Goal: Transaction & Acquisition: Purchase product/service

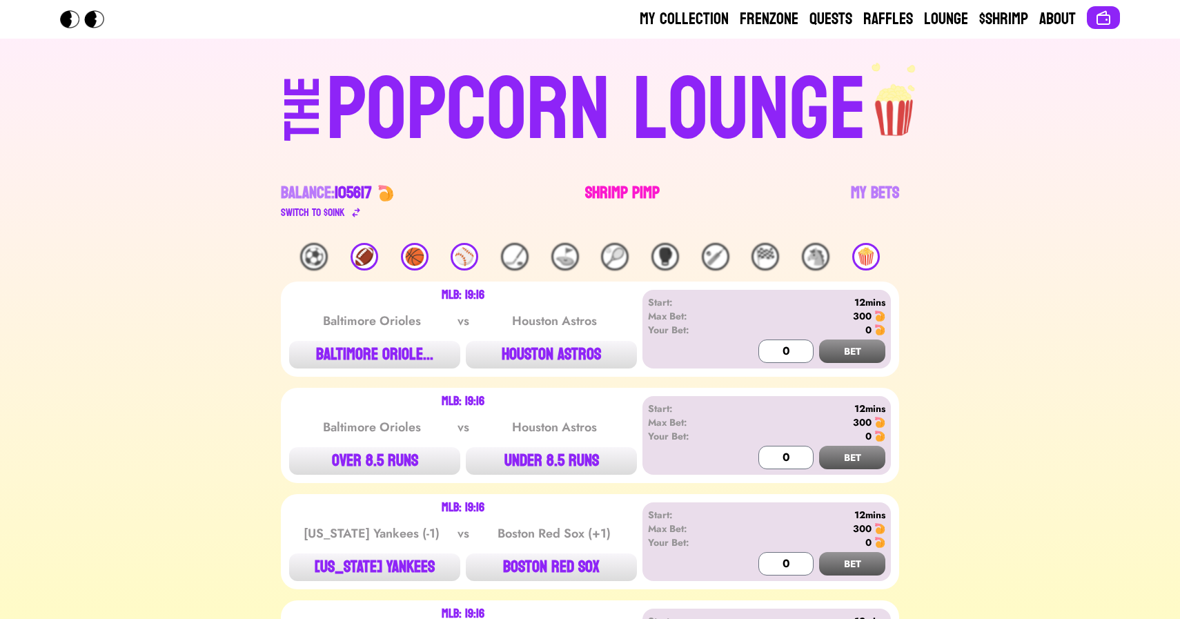
click at [623, 195] on link "Shrimp Pimp" at bounding box center [622, 201] width 75 height 39
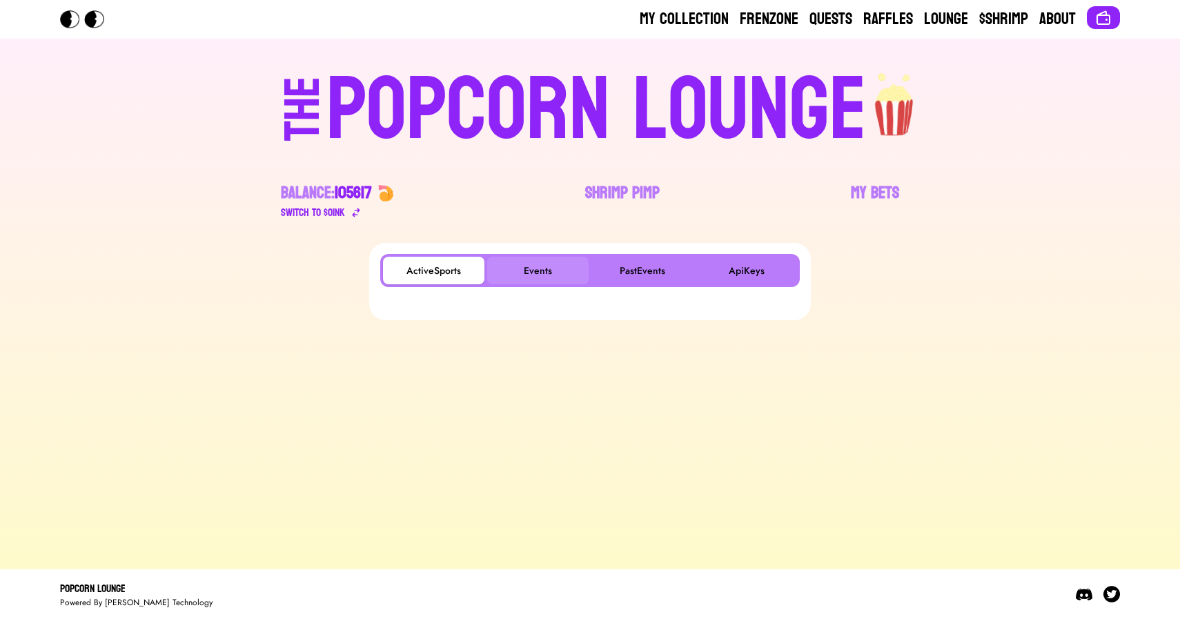
click at [540, 270] on button "Events" at bounding box center [537, 271] width 101 height 28
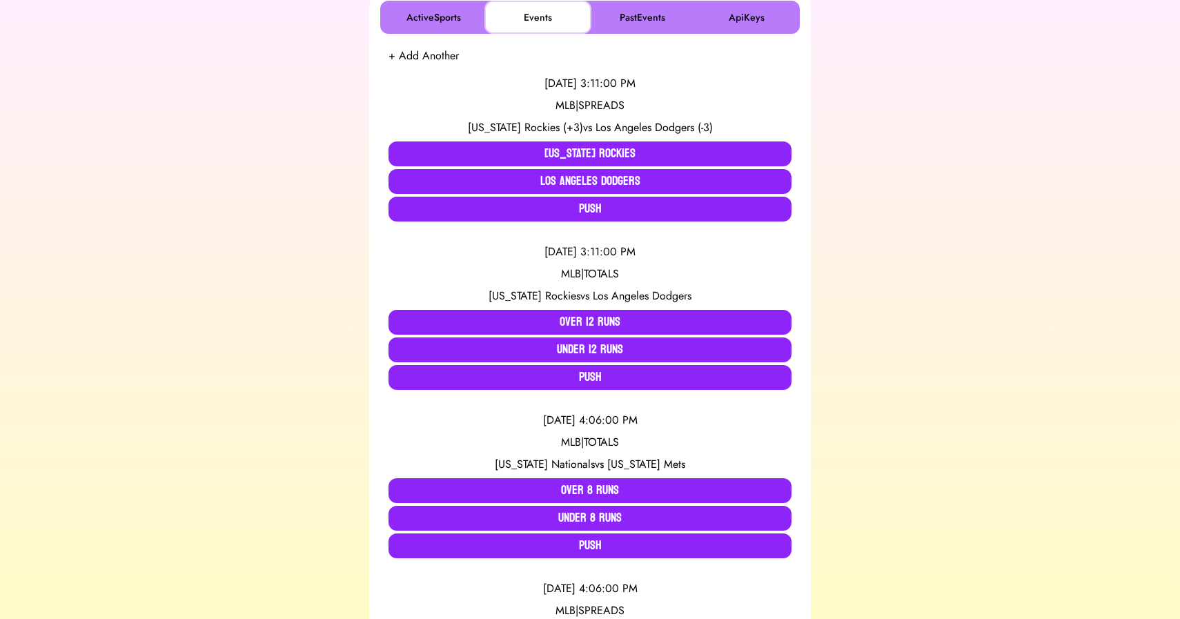
scroll to position [257, 0]
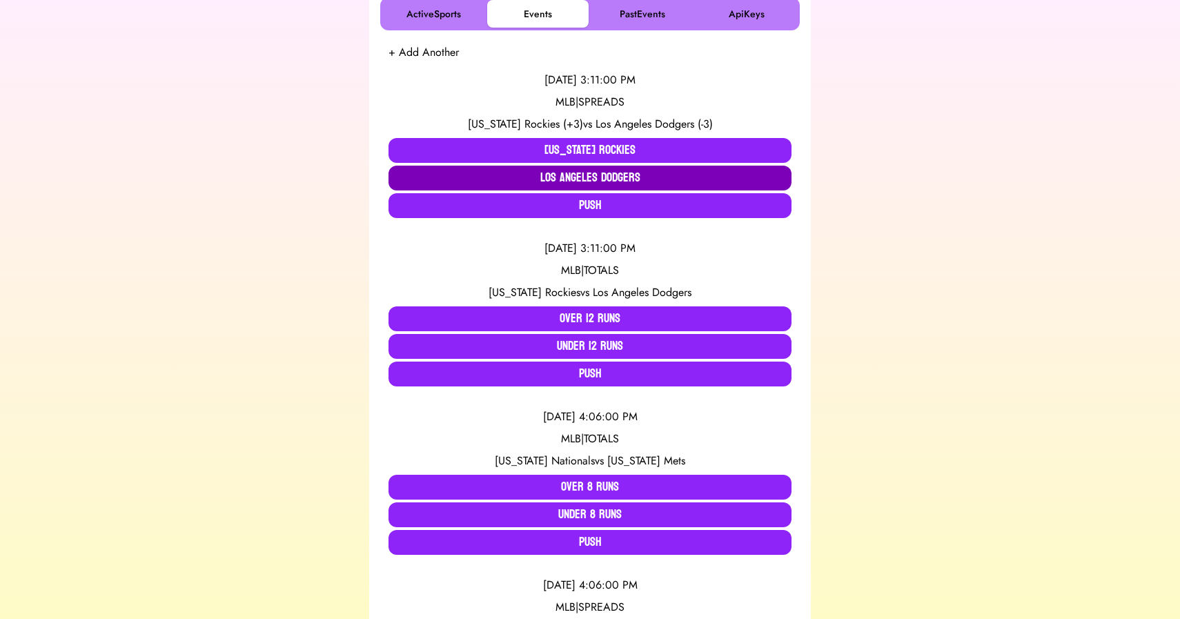
click at [424, 171] on button "Los Angeles Dodgers" at bounding box center [590, 178] width 403 height 25
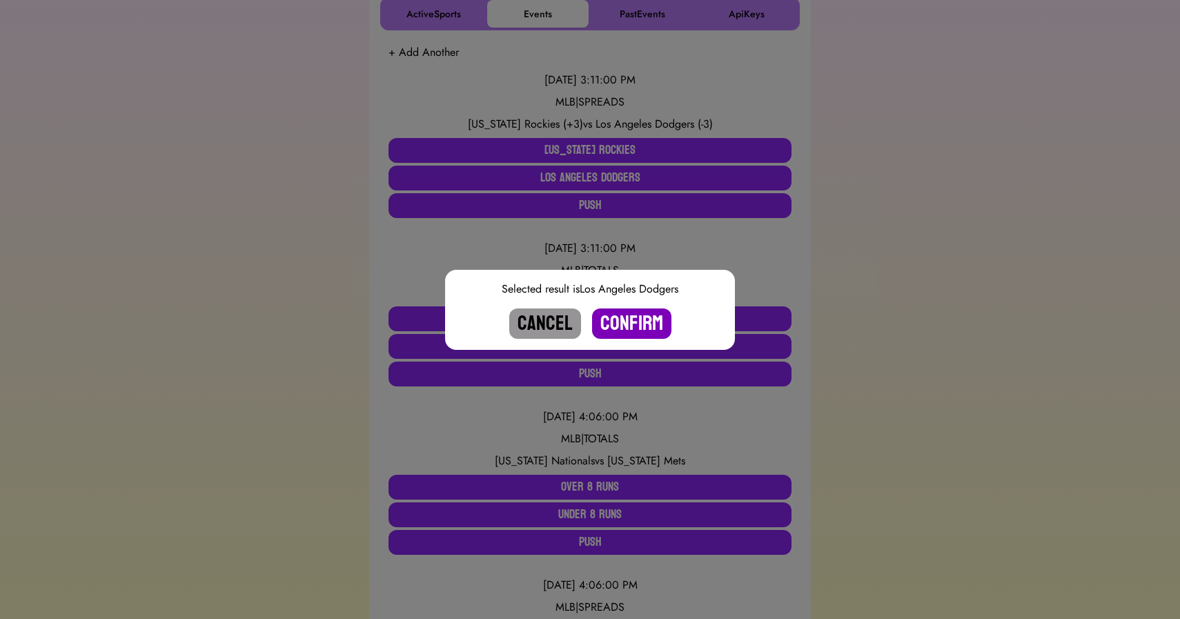
click at [620, 319] on button "Confirm" at bounding box center [631, 324] width 79 height 30
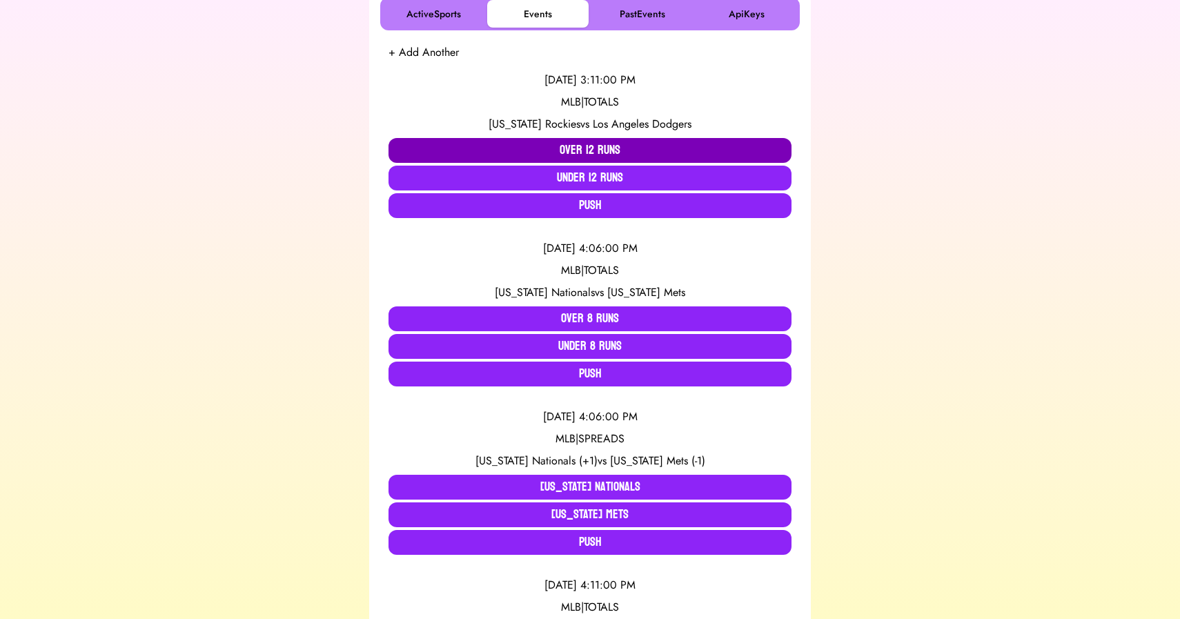
click at [531, 145] on button "Over 12 Runs" at bounding box center [590, 150] width 403 height 25
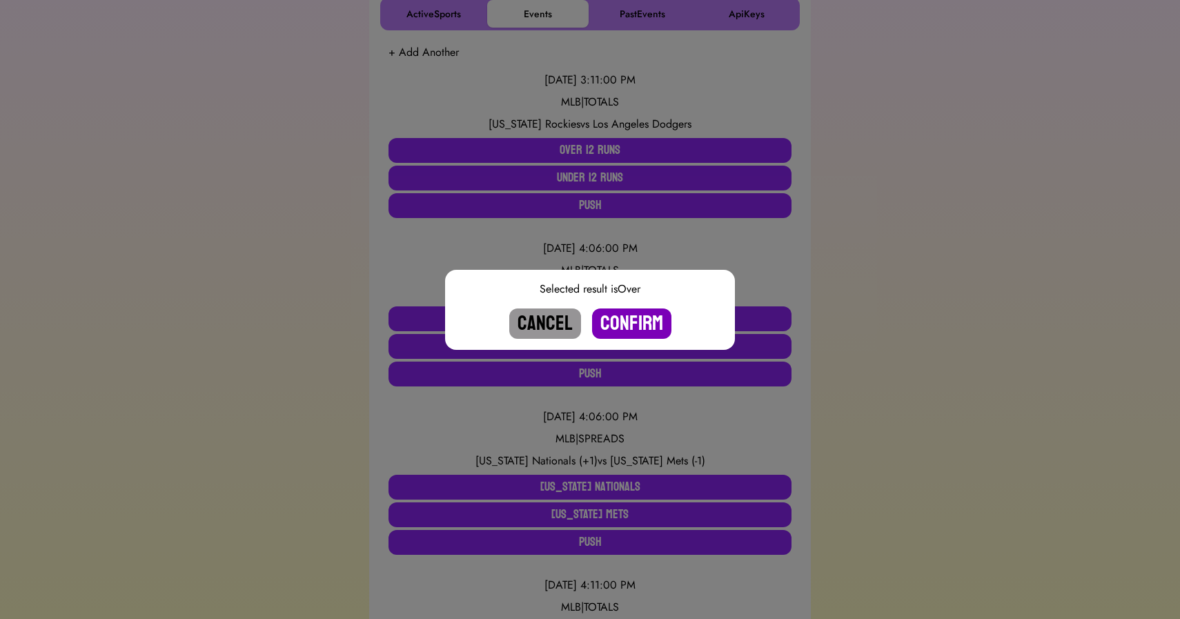
click at [641, 318] on button "Confirm" at bounding box center [631, 324] width 79 height 30
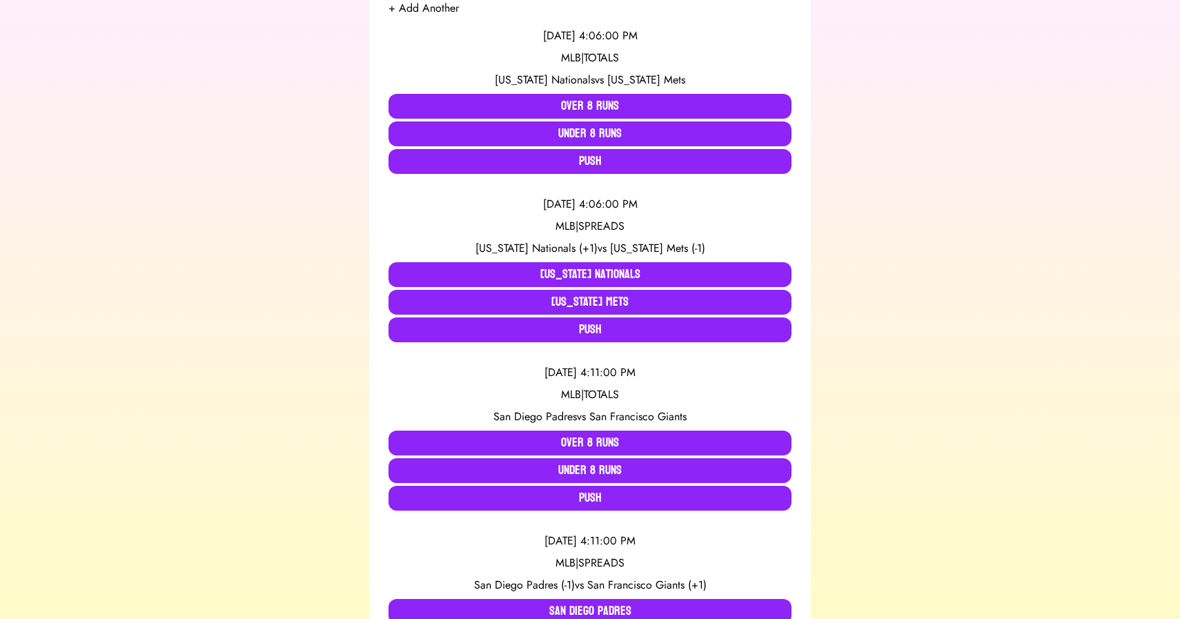
scroll to position [302, 0]
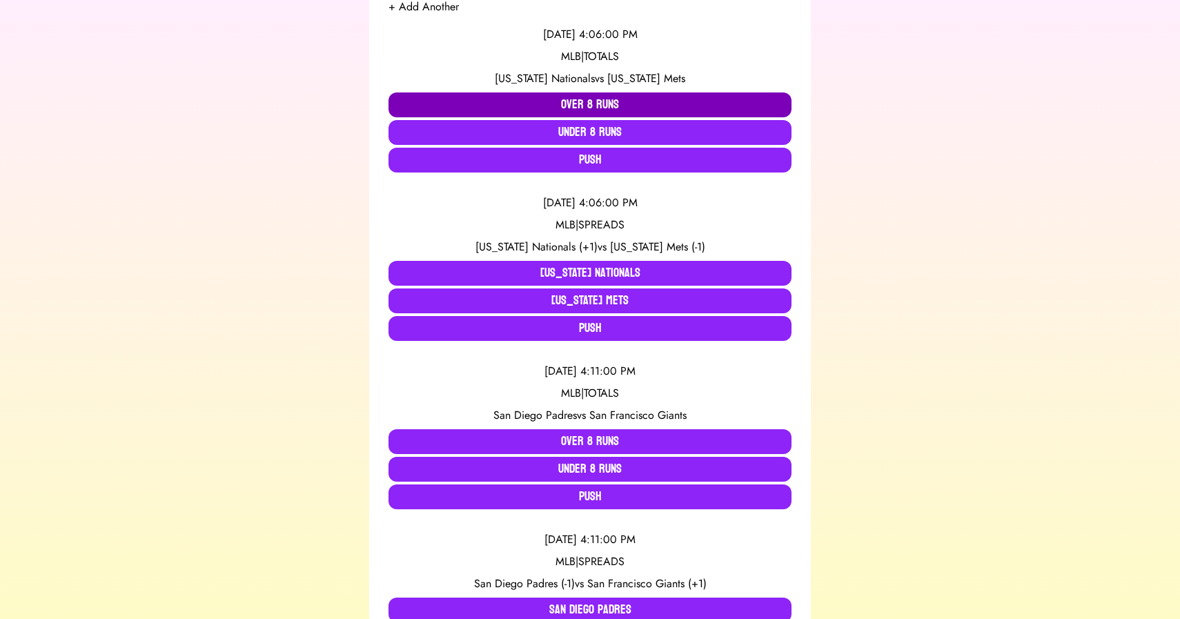
click at [543, 105] on button "Over 8 Runs" at bounding box center [590, 105] width 403 height 25
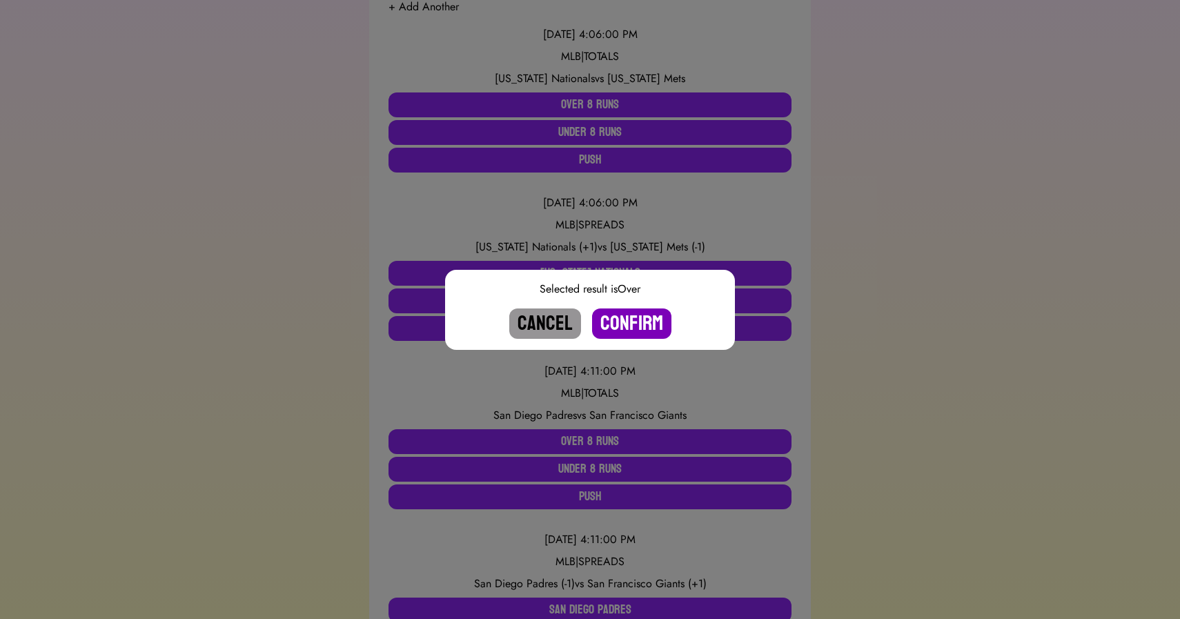
click at [633, 318] on button "Confirm" at bounding box center [631, 324] width 79 height 30
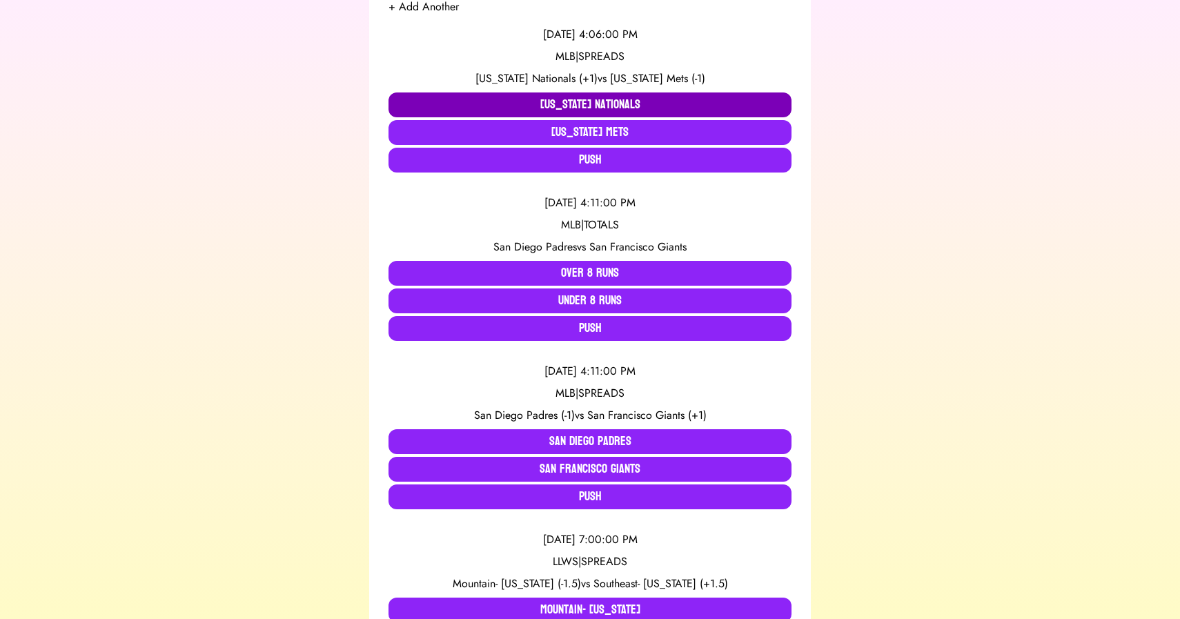
click at [525, 104] on button "[US_STATE] Nationals" at bounding box center [590, 105] width 403 height 25
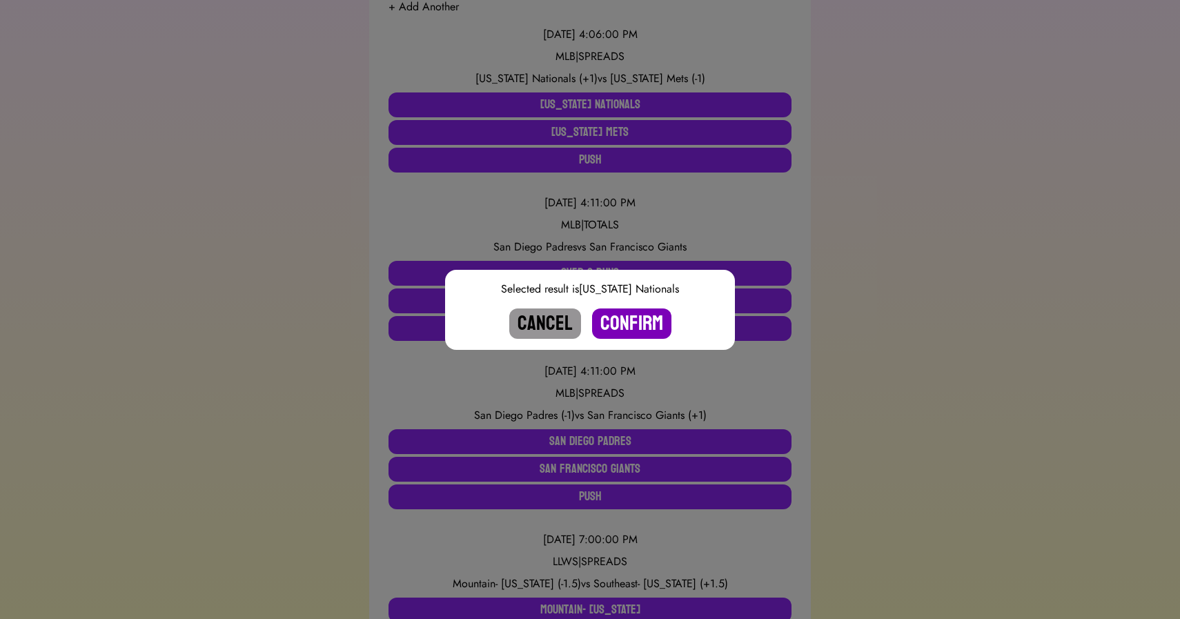
click at [632, 332] on button "Confirm" at bounding box center [631, 324] width 79 height 30
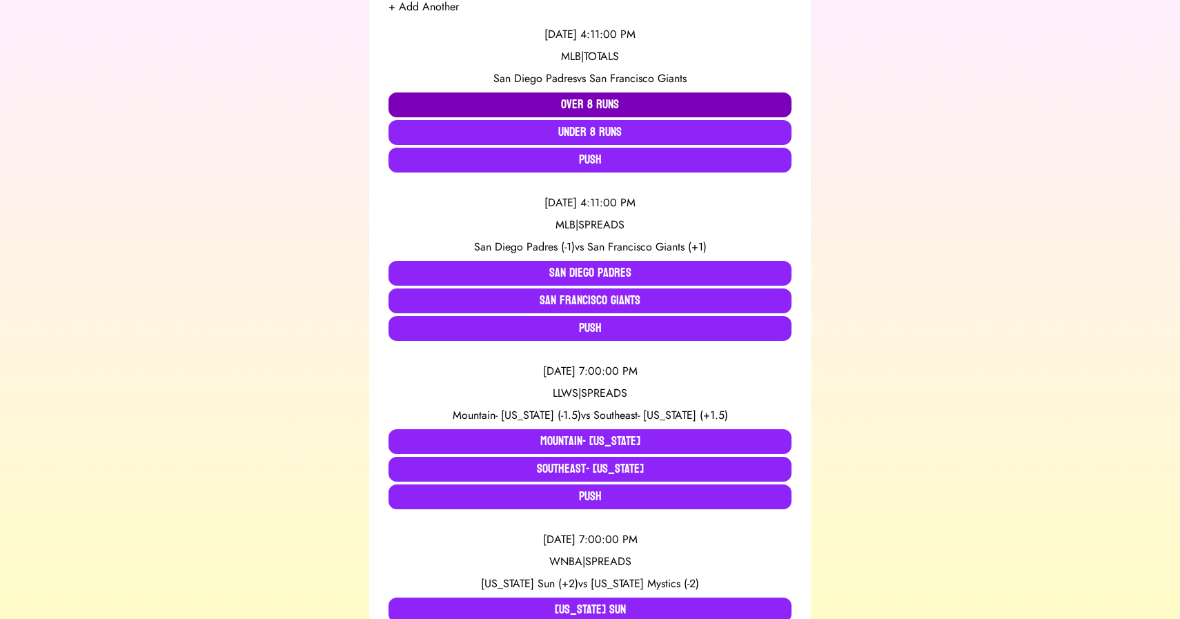
click at [538, 99] on button "Over 8 Runs" at bounding box center [590, 105] width 403 height 25
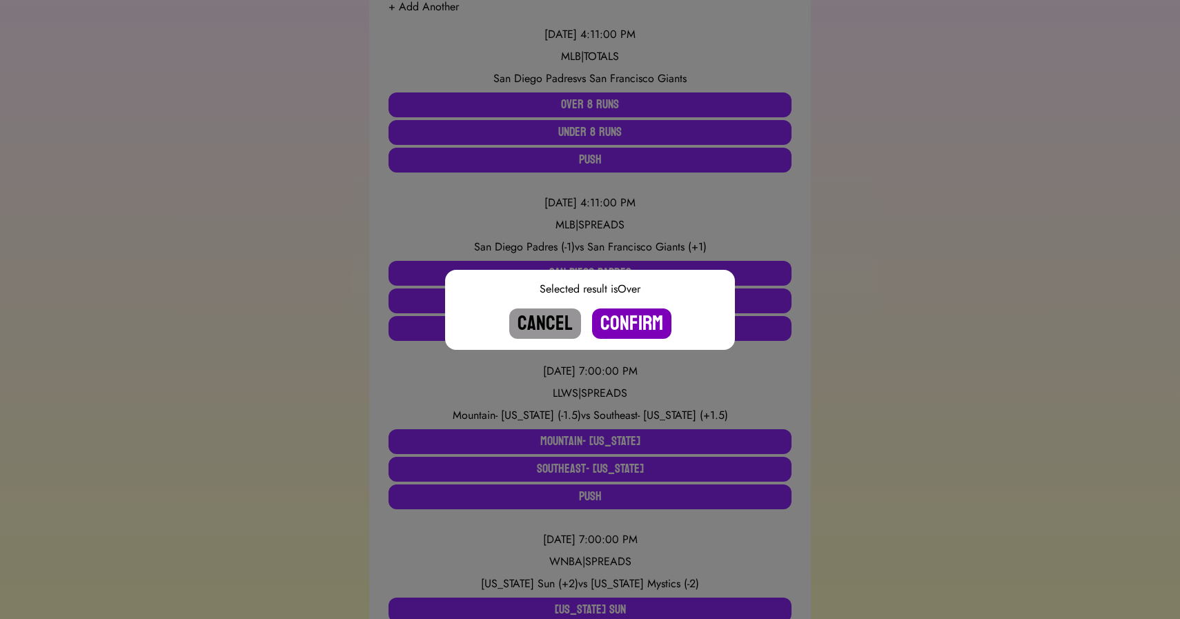
click at [630, 320] on button "Confirm" at bounding box center [631, 324] width 79 height 30
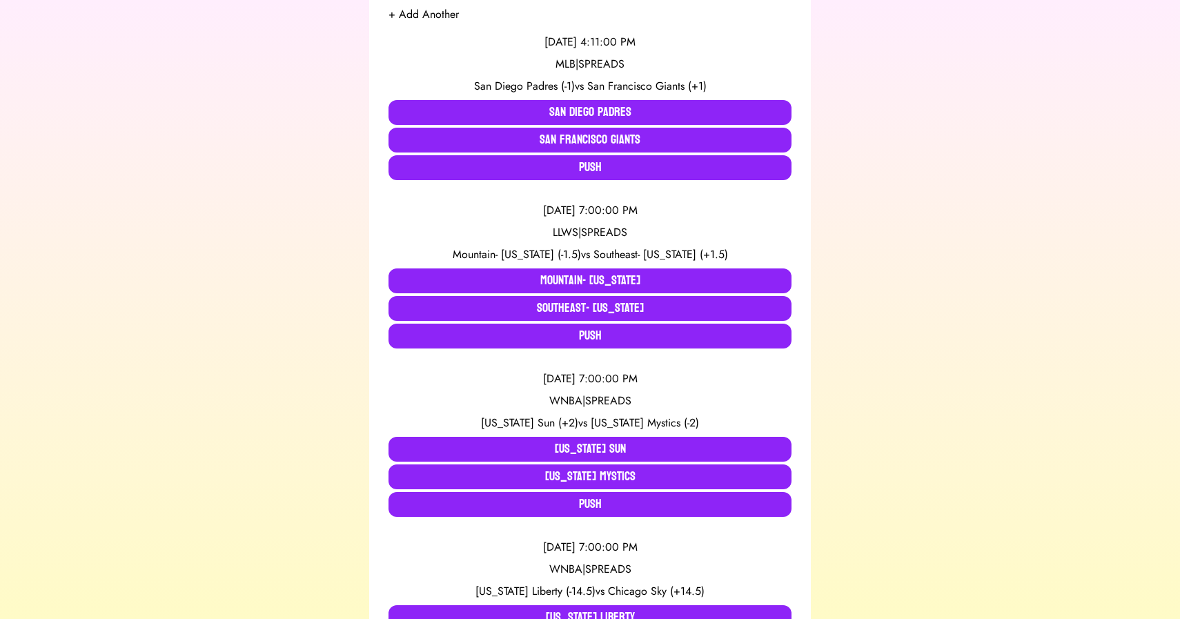
scroll to position [291, 0]
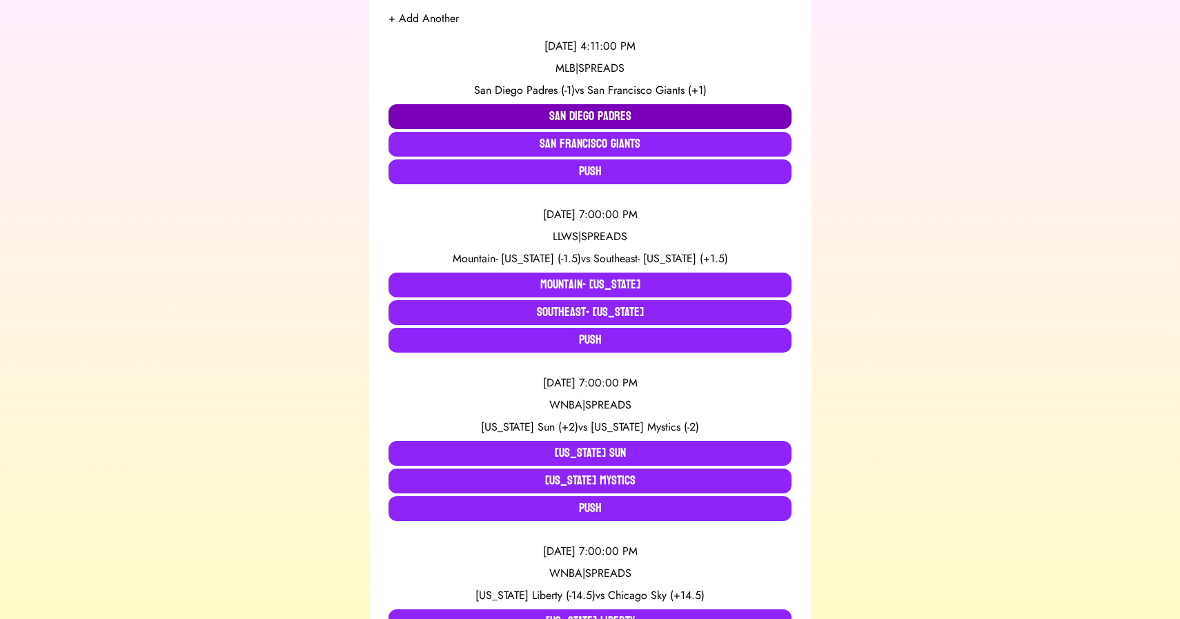
click at [541, 113] on button "San Diego Padres" at bounding box center [590, 116] width 403 height 25
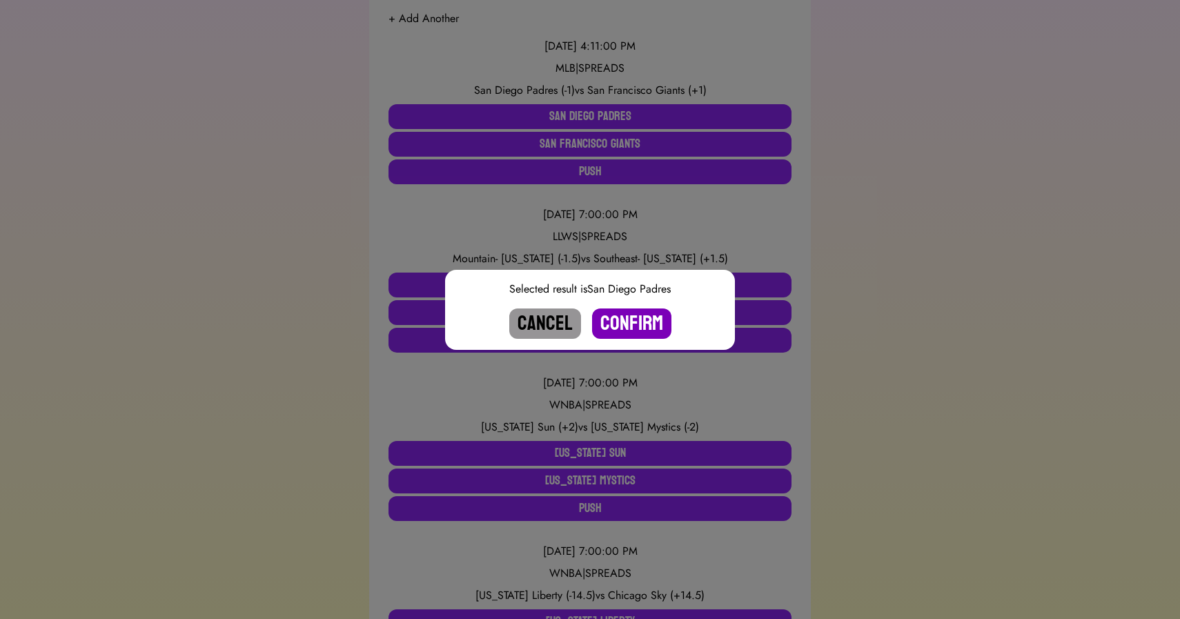
click at [632, 321] on button "Confirm" at bounding box center [631, 324] width 79 height 30
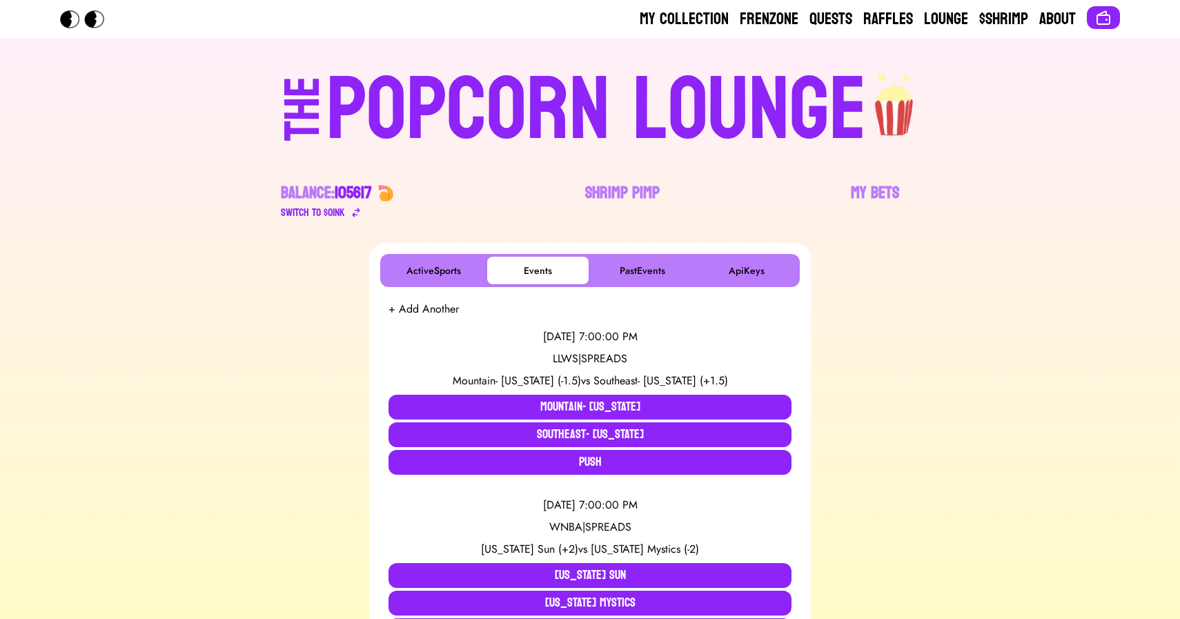
click at [557, 97] on div "POPCORN LOUNGE" at bounding box center [597, 110] width 541 height 88
